Goal: Task Accomplishment & Management: Use online tool/utility

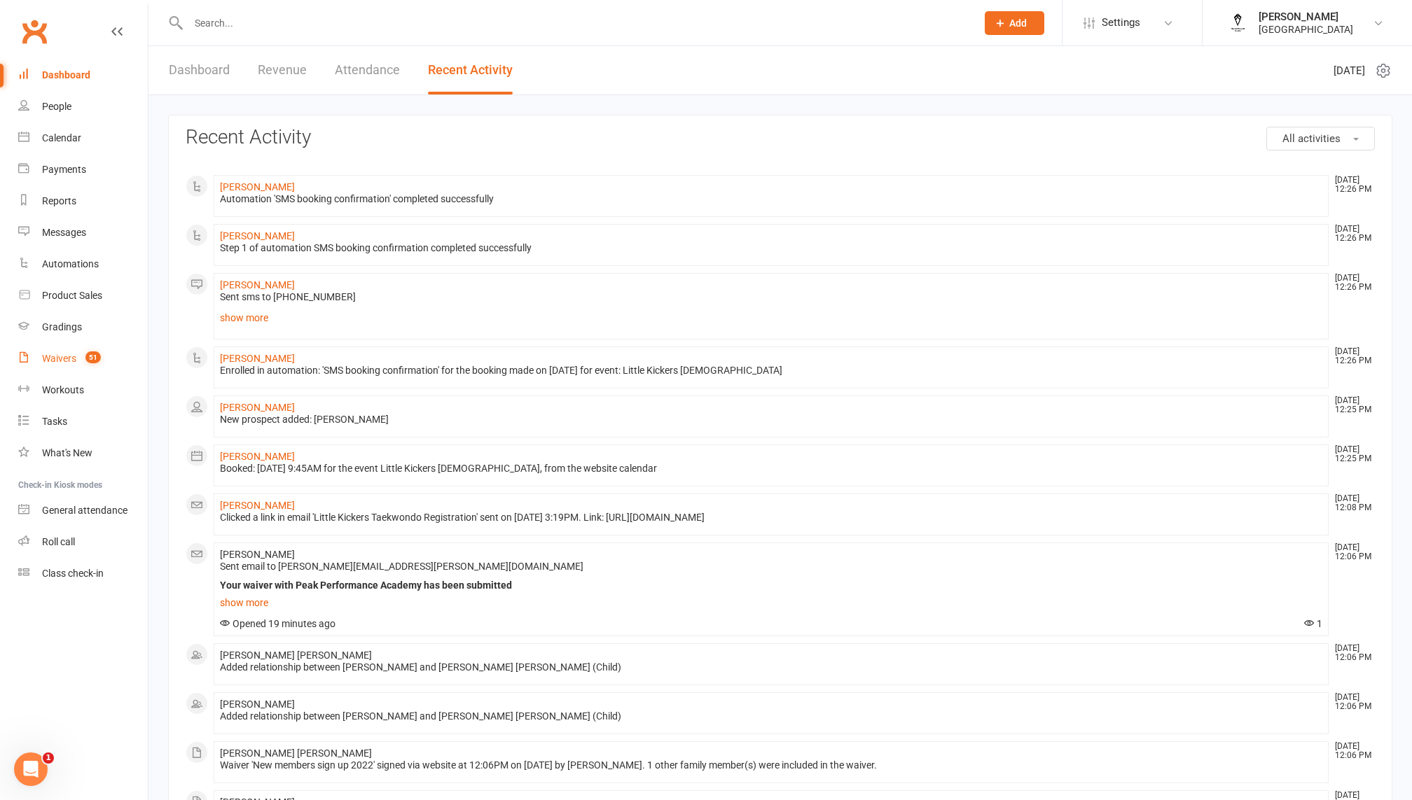
click at [68, 359] on div "Waivers" at bounding box center [59, 358] width 34 height 11
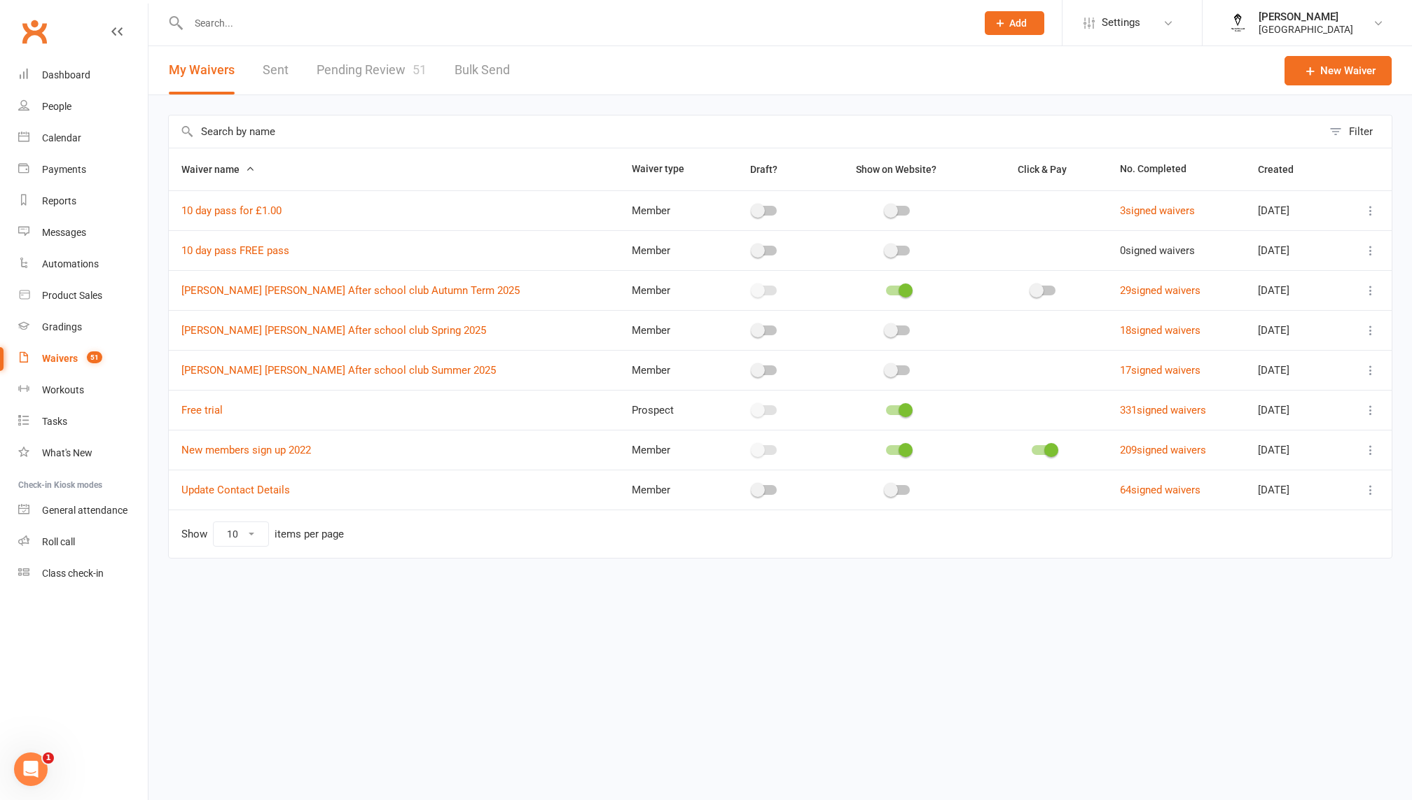
click at [415, 48] on link "Pending Review 51" at bounding box center [372, 70] width 110 height 48
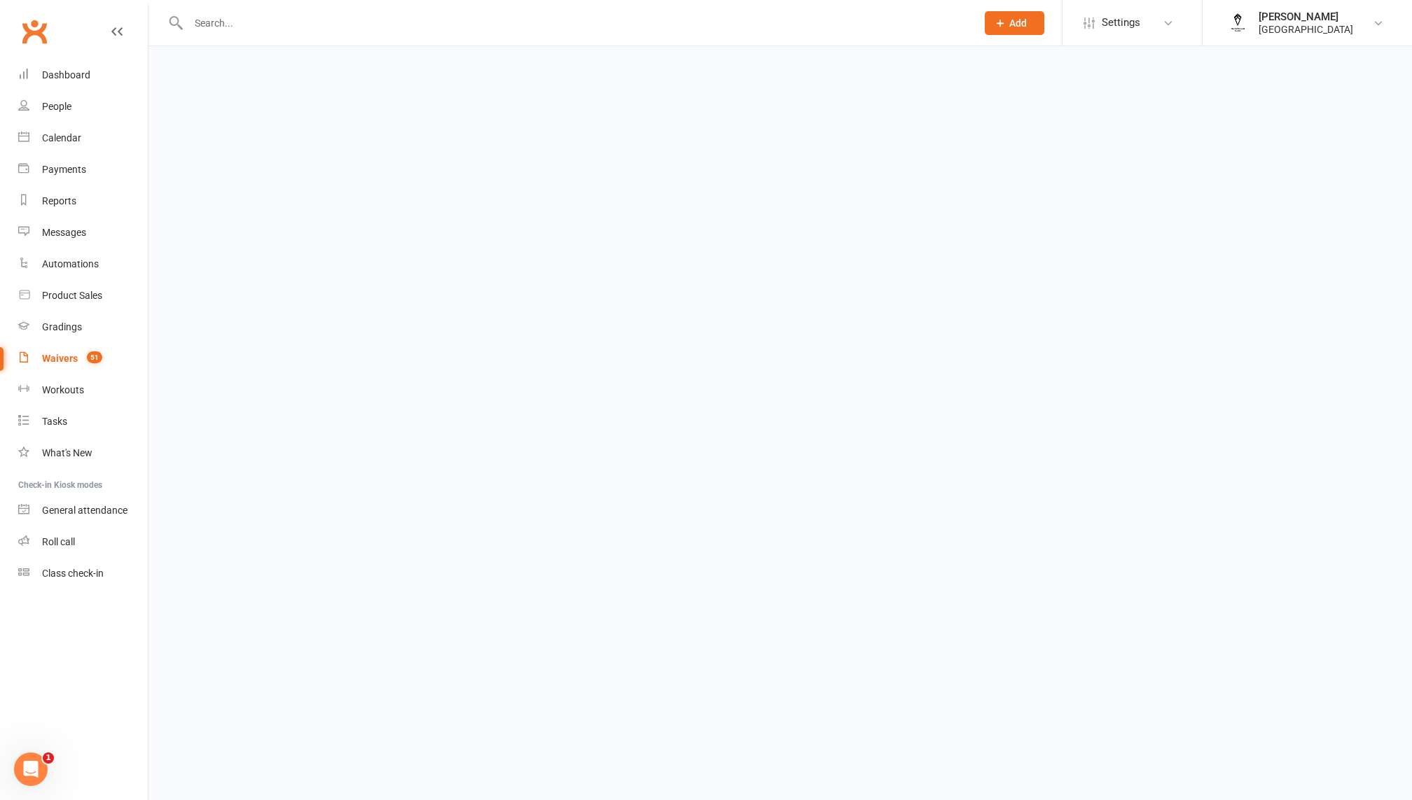
select select "100"
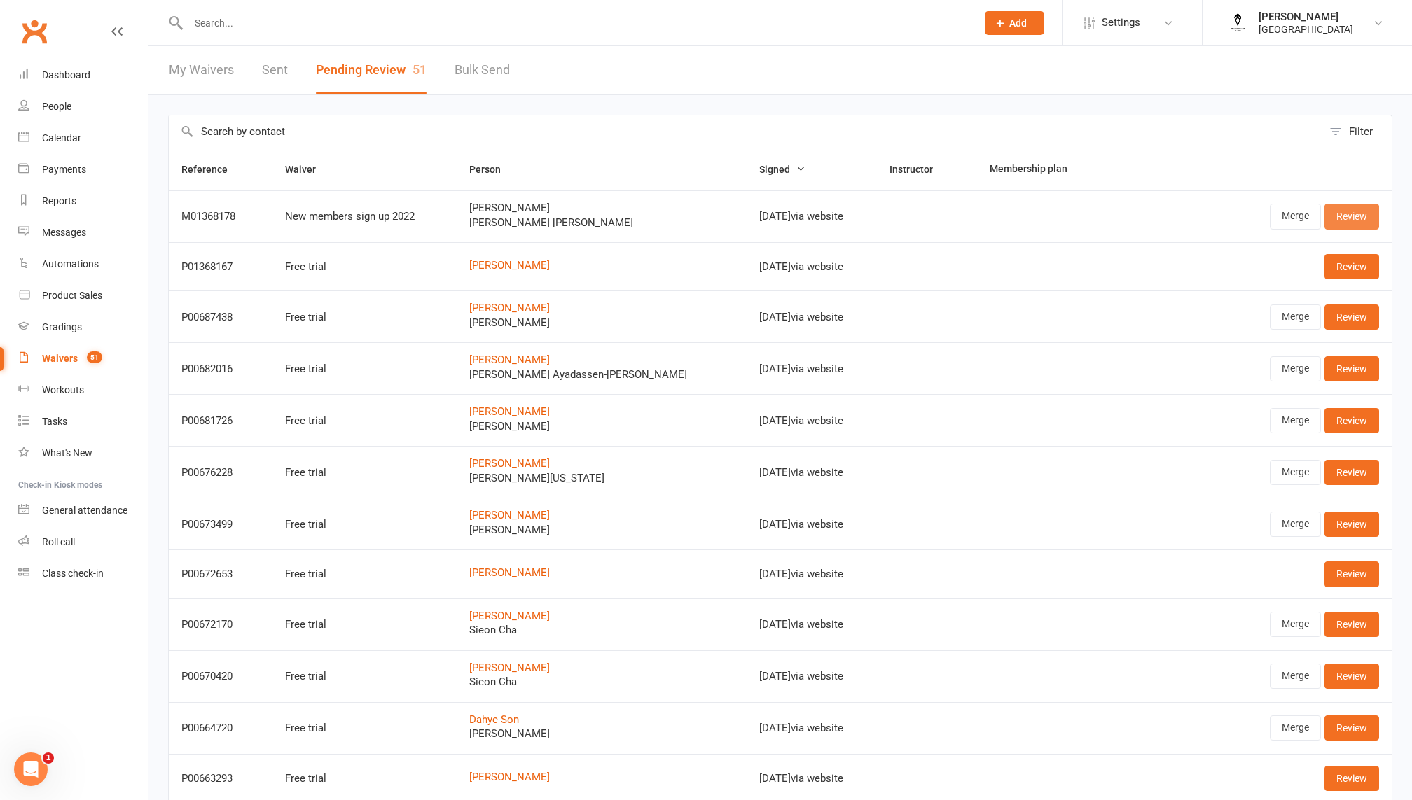
click at [1348, 216] on link "Review" at bounding box center [1351, 216] width 55 height 25
